Goal: Information Seeking & Learning: Learn about a topic

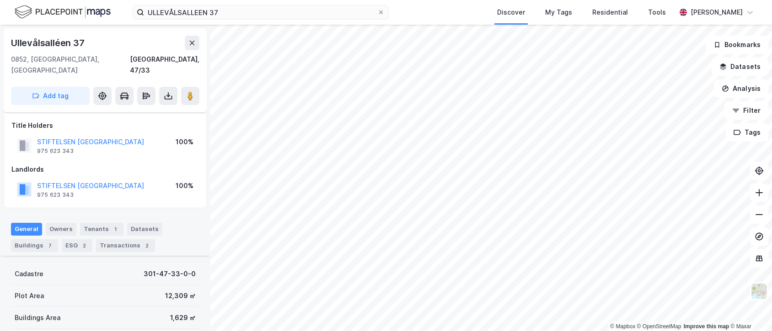
scroll to position [140, 0]
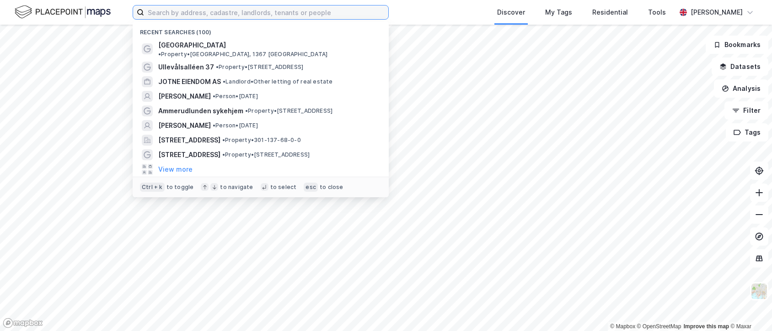
click at [201, 12] on input at bounding box center [266, 12] width 244 height 14
paste input "[PERSON_NAME]"
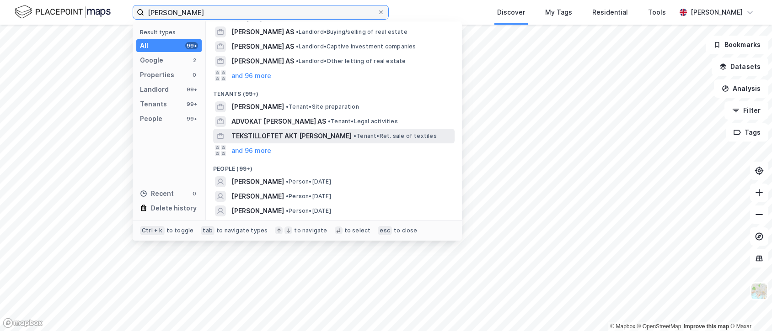
scroll to position [71, 0]
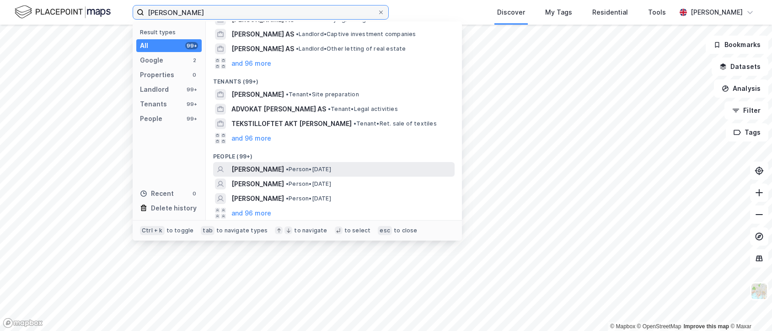
type input "[PERSON_NAME]"
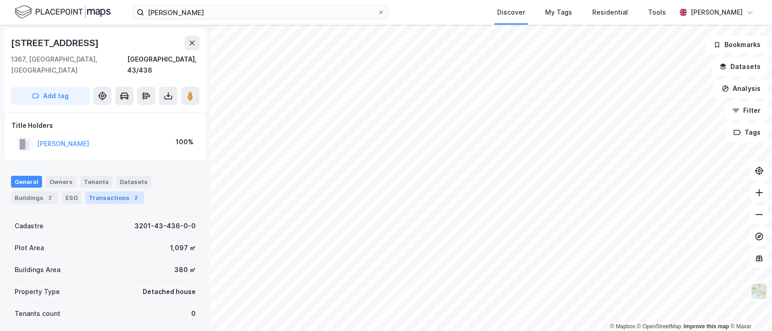
click at [105, 192] on div "Transactions 2" at bounding box center [114, 198] width 59 height 13
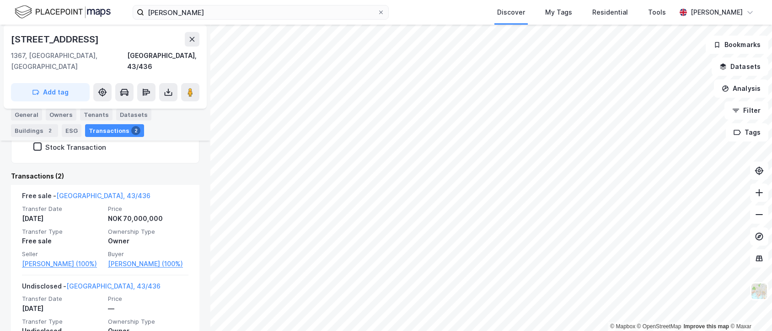
scroll to position [194, 0]
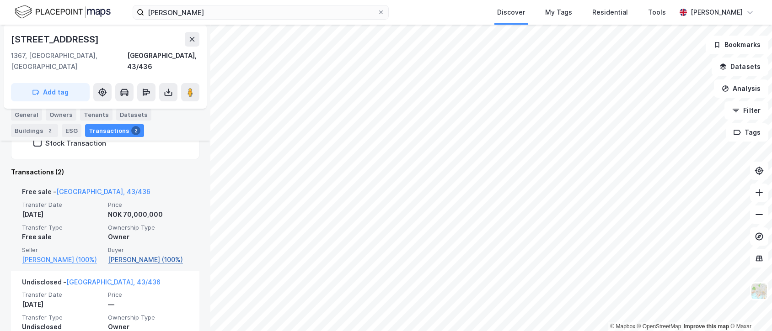
click at [124, 255] on link "[PERSON_NAME] (100%)" at bounding box center [148, 260] width 80 height 11
